Goal: Use online tool/utility: Use online tool/utility

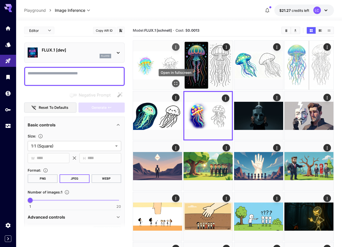
click at [175, 84] on icon "Open in fullscreen" at bounding box center [175, 83] width 3 height 3
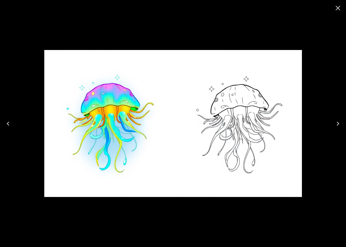
click at [341, 9] on icon "Close" at bounding box center [337, 8] width 8 height 8
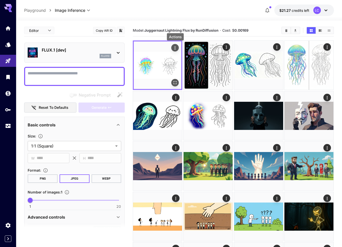
click at [176, 46] on icon "Actions" at bounding box center [175, 47] width 5 height 5
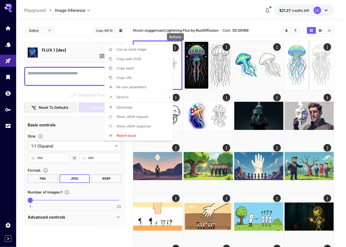
click at [139, 116] on span "Show JSON request" at bounding box center [132, 117] width 32 height 4
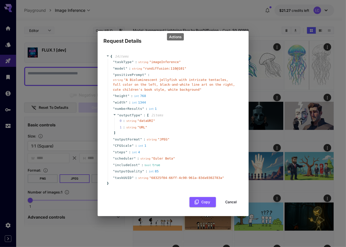
click at [234, 201] on button "Cancel" at bounding box center [231, 202] width 23 height 10
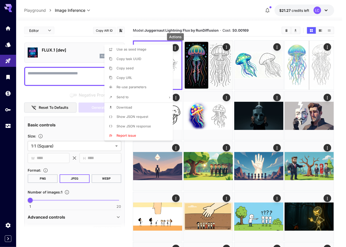
click at [338, 135] on div at bounding box center [173, 123] width 346 height 247
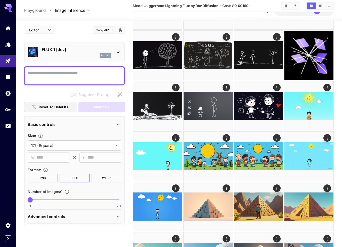
scroll to position [439, 0]
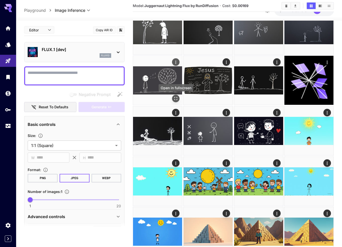
click at [175, 99] on icon "Open in fullscreen" at bounding box center [175, 98] width 5 height 5
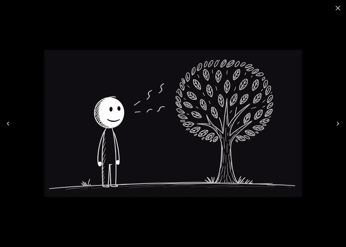
click at [334, 10] on icon "Close" at bounding box center [337, 8] width 8 height 8
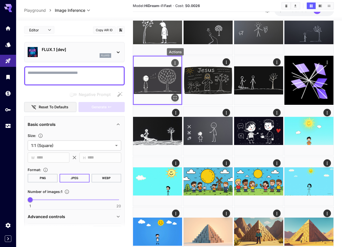
click at [176, 64] on icon "Actions" at bounding box center [175, 63] width 5 height 5
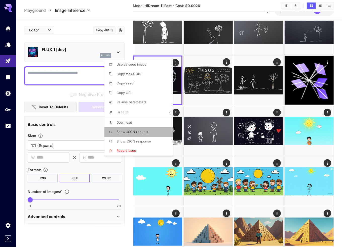
click at [142, 132] on span "Show JSON request" at bounding box center [132, 132] width 32 height 4
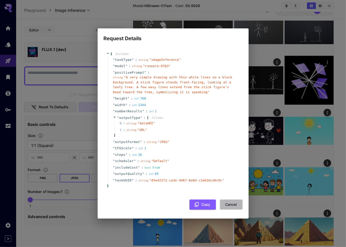
click at [231, 204] on button "Cancel" at bounding box center [231, 205] width 23 height 10
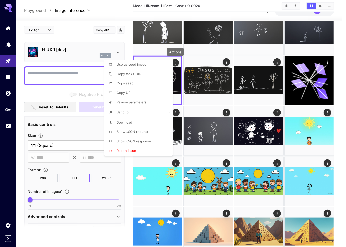
click at [340, 107] on div at bounding box center [173, 123] width 346 height 247
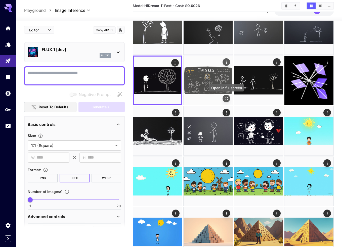
click at [227, 99] on icon "Open in fullscreen" at bounding box center [226, 98] width 5 height 5
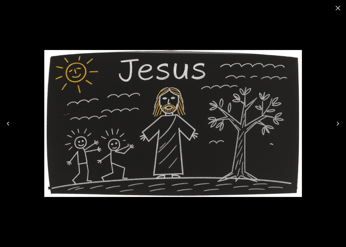
click at [337, 10] on icon "Close" at bounding box center [337, 8] width 8 height 8
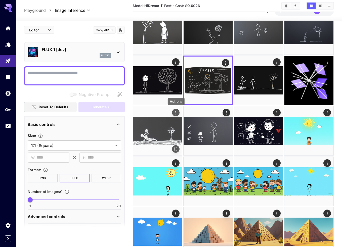
click at [175, 112] on icon "Actions" at bounding box center [175, 112] width 5 height 5
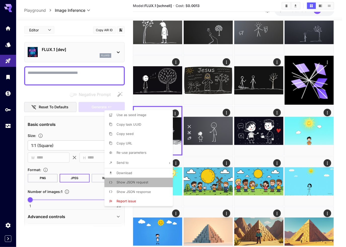
click at [139, 181] on span "Show JSON request" at bounding box center [132, 182] width 32 height 4
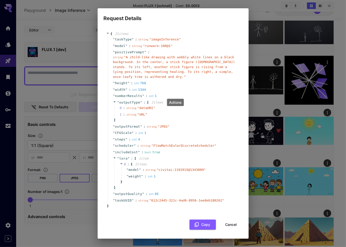
click at [338, 23] on div "Request Details { 15 item s " taskType " : string " imageInference " " model " …" at bounding box center [173, 123] width 346 height 247
click at [231, 225] on button "Cancel" at bounding box center [231, 225] width 23 height 10
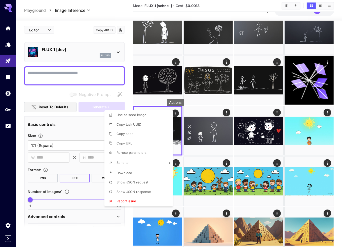
click at [104, 231] on div at bounding box center [173, 123] width 346 height 247
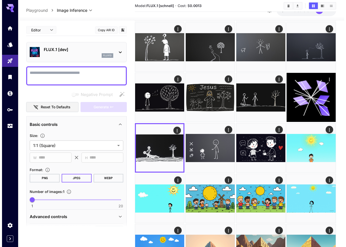
scroll to position [413, 0]
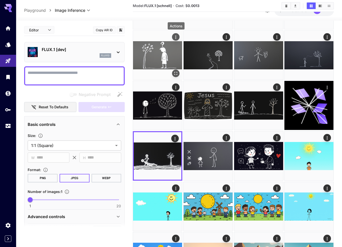
click at [178, 38] on icon "Actions" at bounding box center [175, 37] width 5 height 5
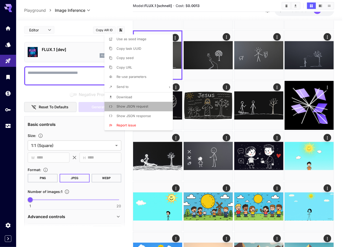
click at [136, 108] on p "Show JSON request" at bounding box center [132, 106] width 32 height 5
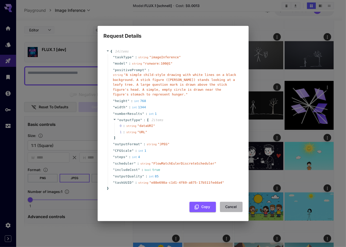
click at [233, 208] on button "Cancel" at bounding box center [231, 207] width 23 height 10
